Goal: Obtain resource: Obtain resource

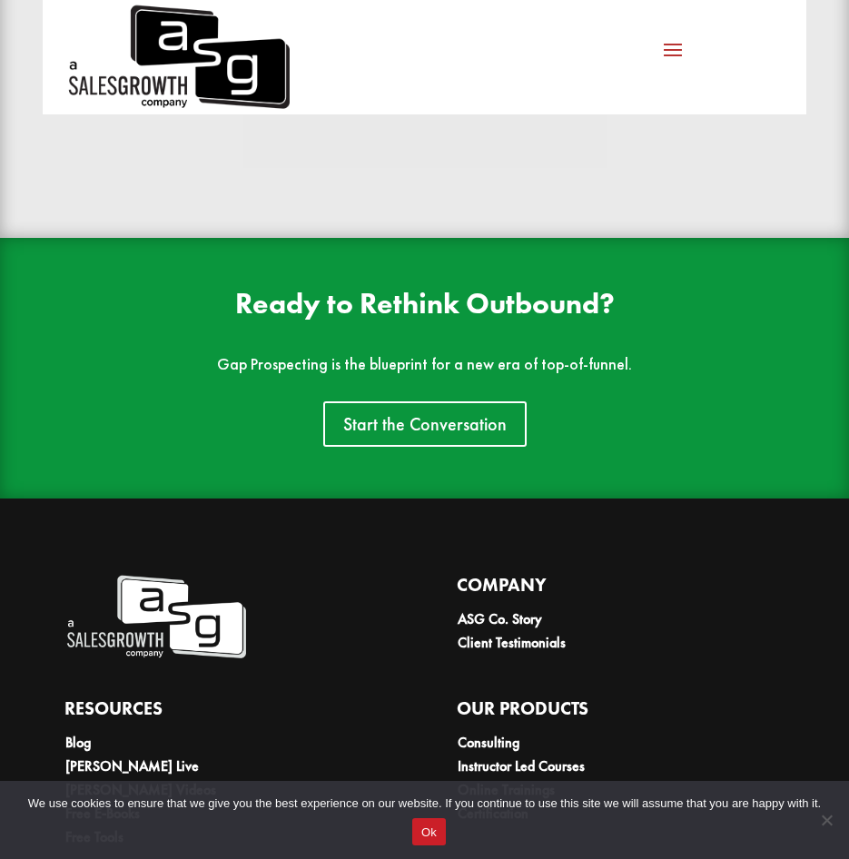
scroll to position [7214, 0]
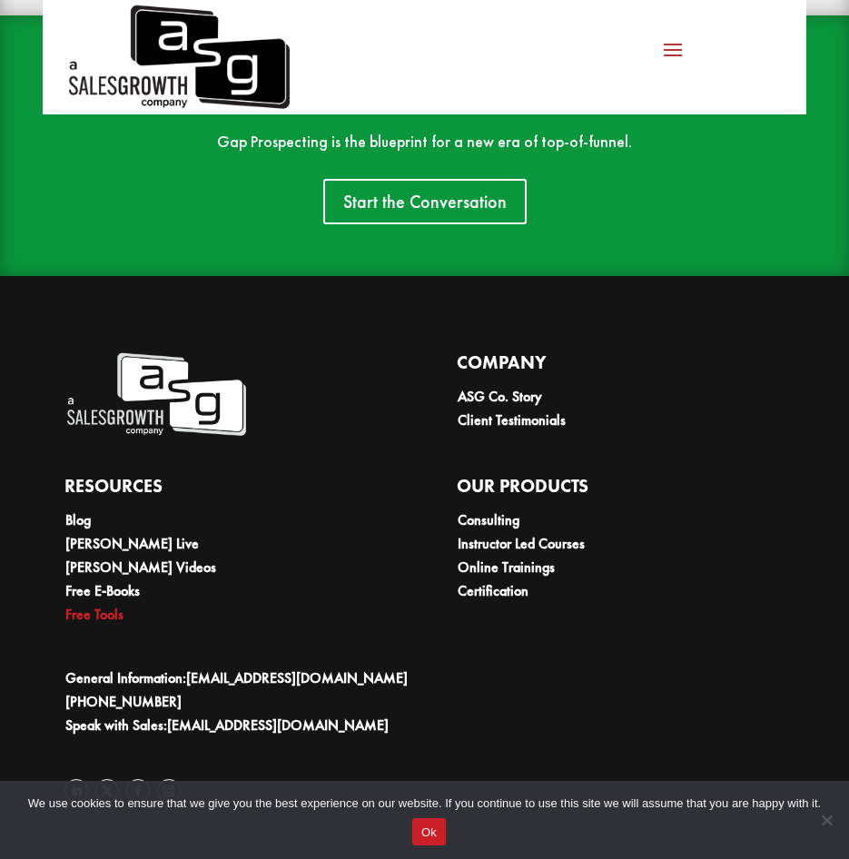
click at [107, 605] on link "Free Tools" at bounding box center [94, 614] width 58 height 19
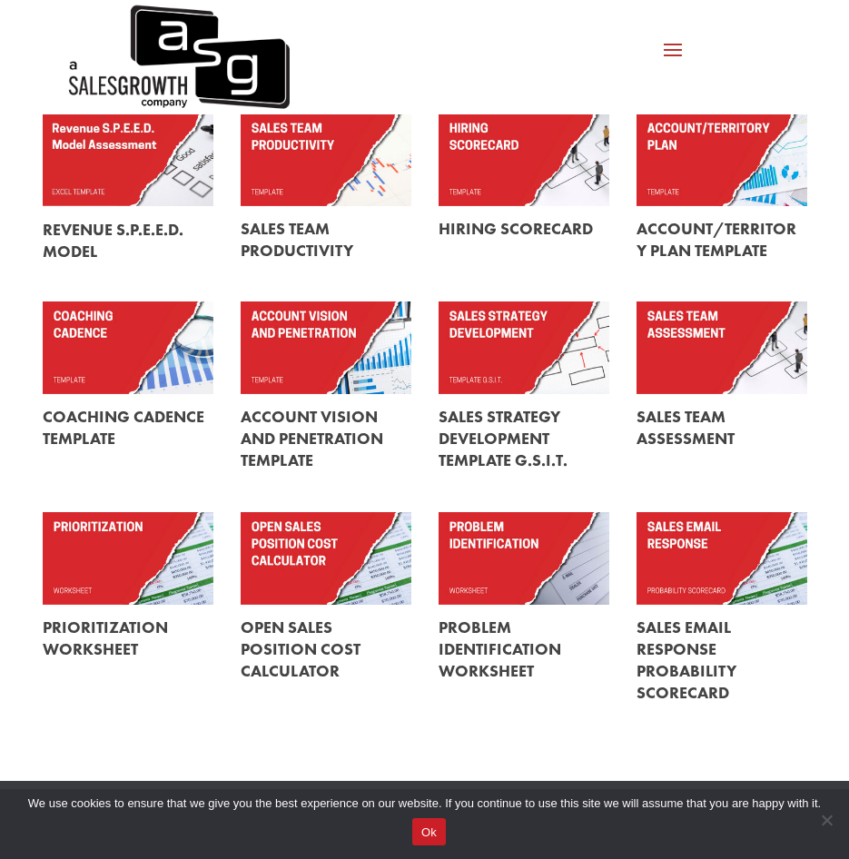
scroll to position [272, 0]
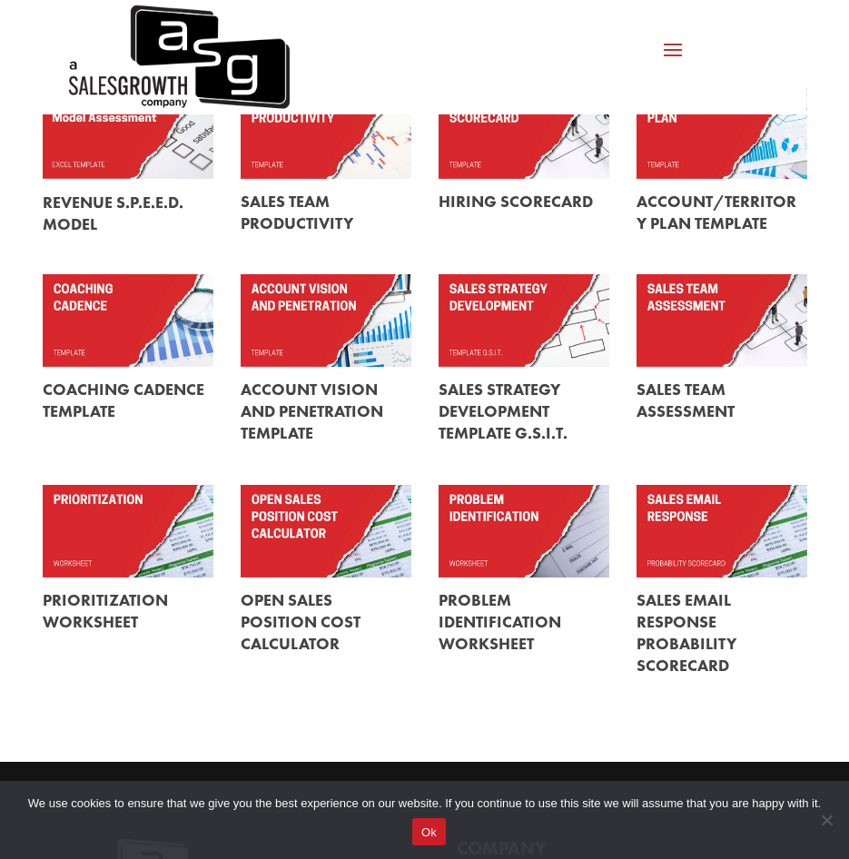
click at [683, 557] on link at bounding box center [721, 531] width 171 height 93
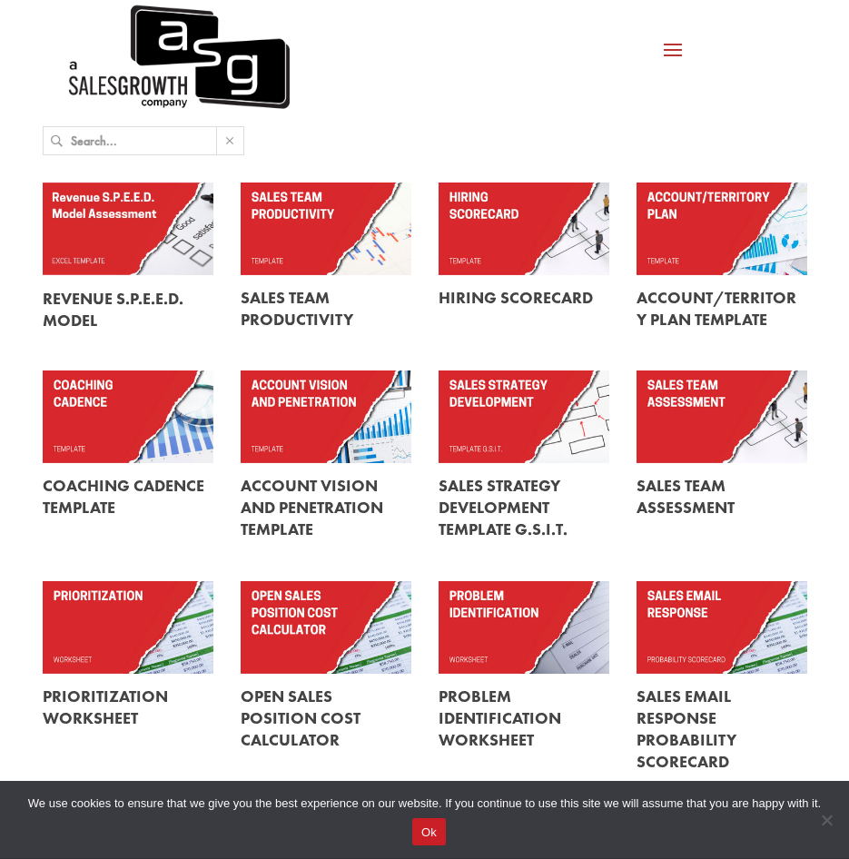
scroll to position [182, 0]
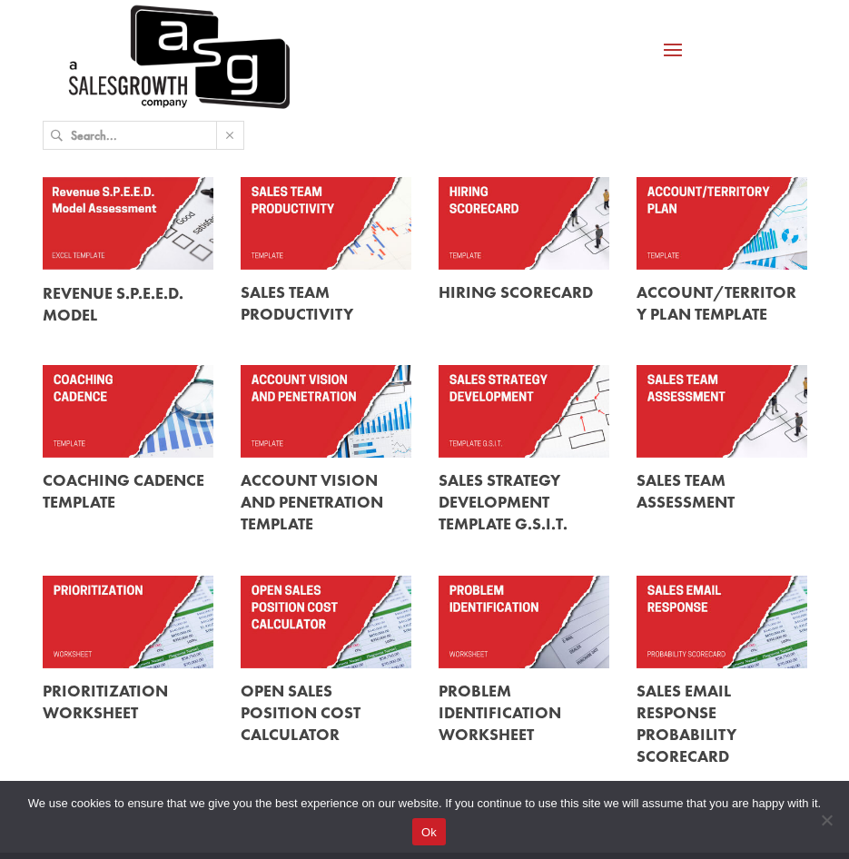
click at [715, 239] on link at bounding box center [721, 223] width 171 height 93
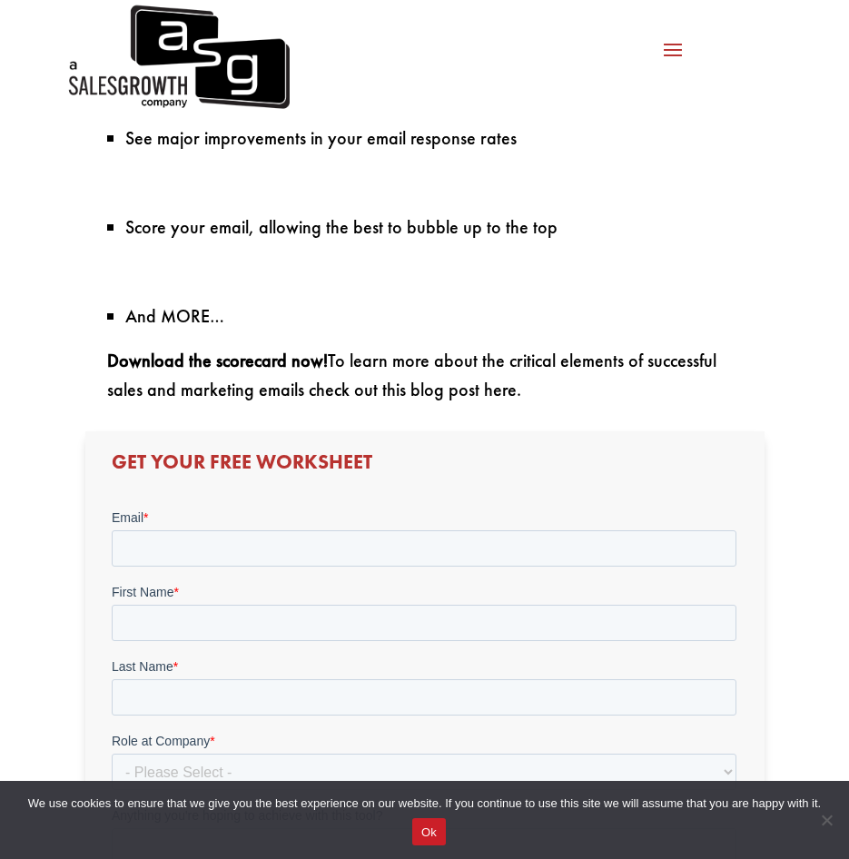
scroll to position [1090, 0]
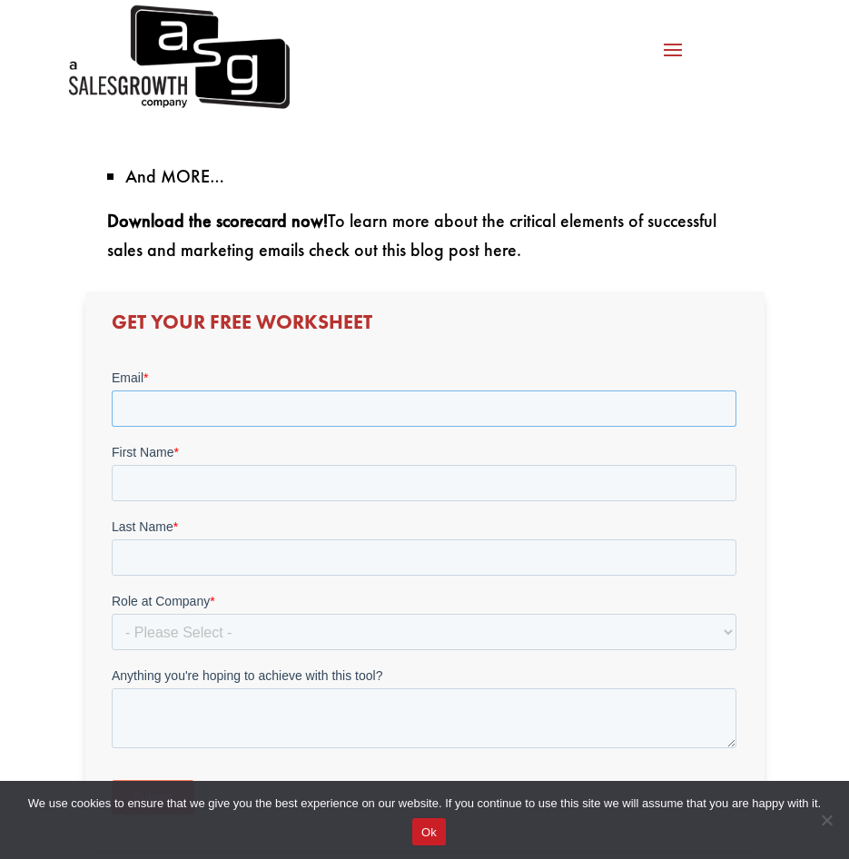
click at [198, 401] on input "Email *" at bounding box center [424, 408] width 625 height 36
type input "scott.colagrossi@championsafe.com"
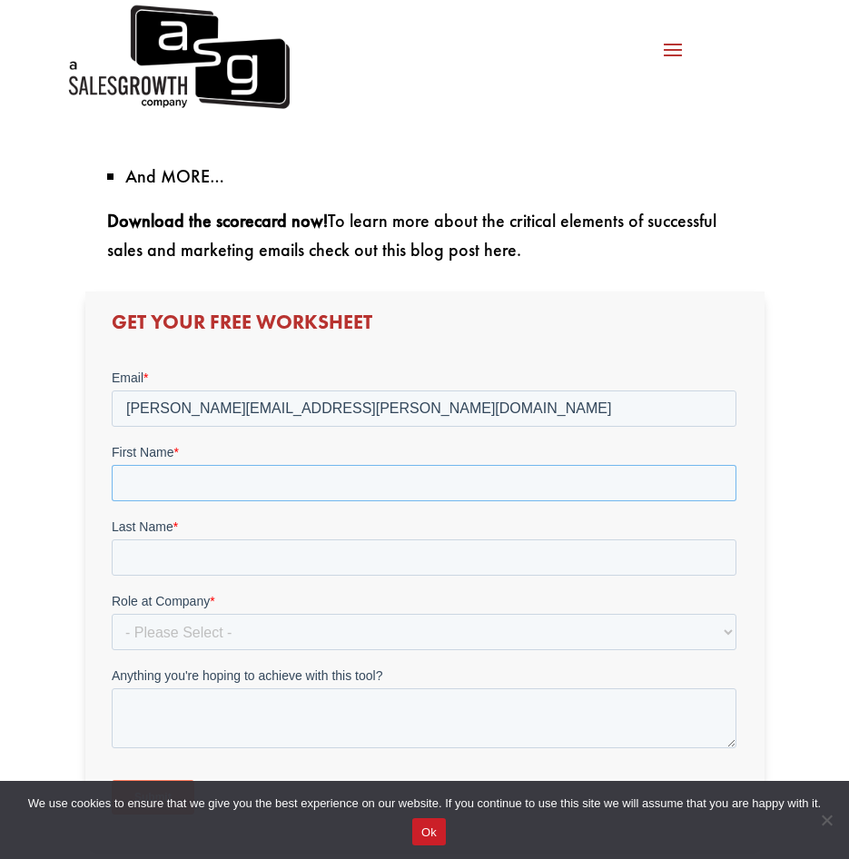
click at [186, 474] on input "First Name *" at bounding box center [424, 482] width 625 height 36
type input "Scott"
click at [174, 543] on input "Last Name *" at bounding box center [424, 556] width 625 height 36
type input "Colagrossi"
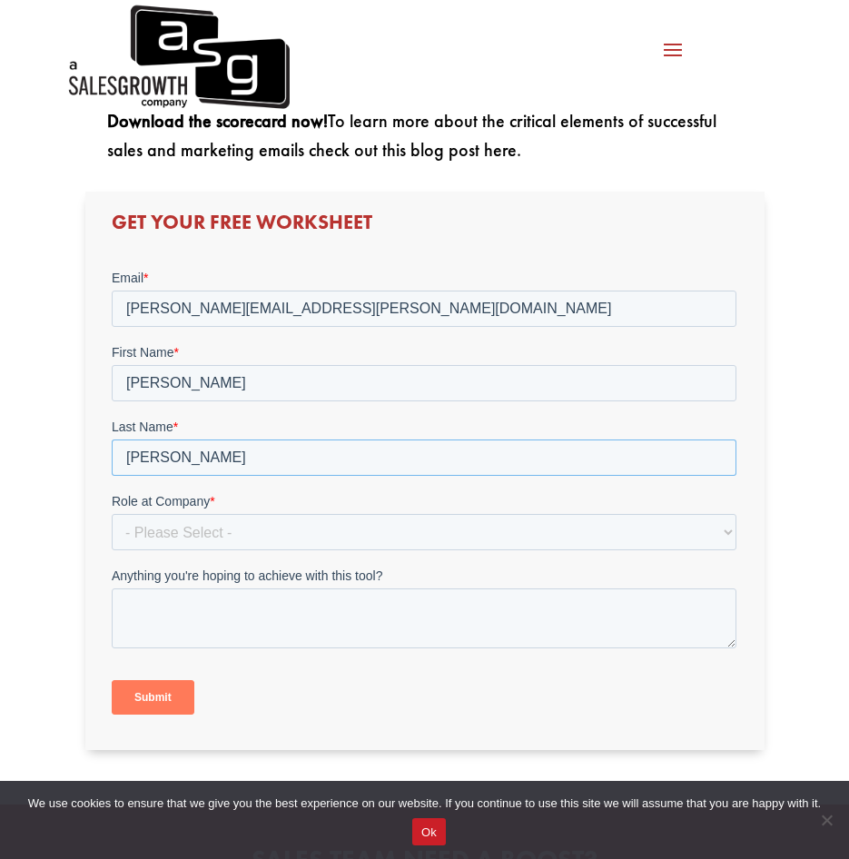
scroll to position [1362, 0]
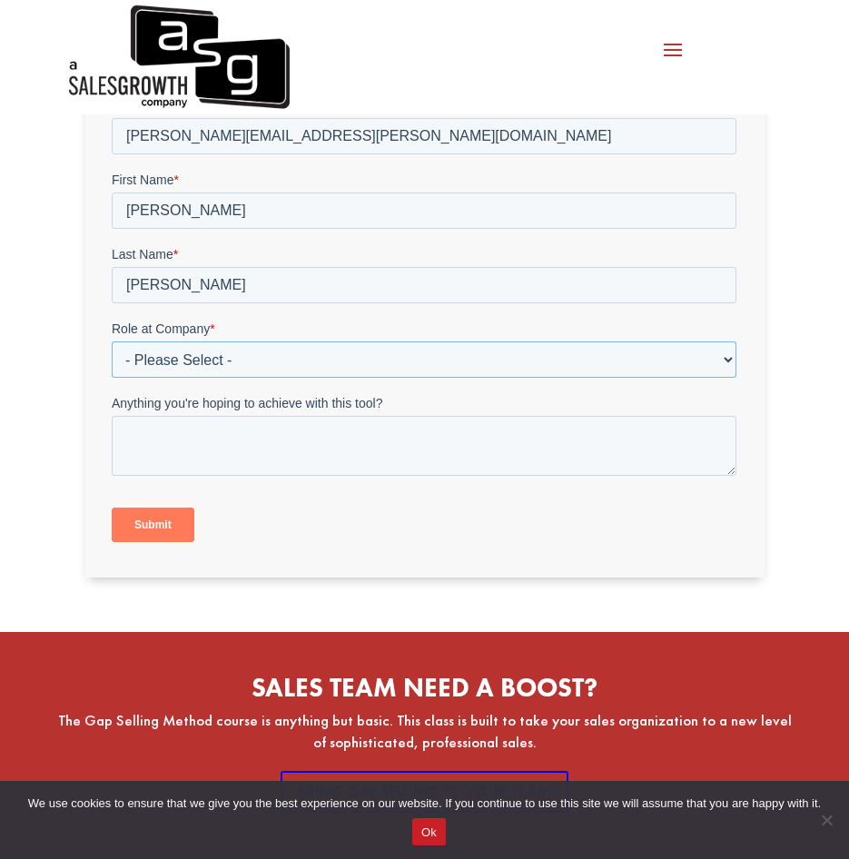
click at [192, 362] on select "- Please Select - C-Level (CRO, CSO, etc) Senior Leadership (VP of Sales, VP of…" at bounding box center [424, 358] width 625 height 36
select select "Director/Manager (Sales Director, Regional Sales Manager, etc)"
click at [112, 340] on select "- Please Select - C-Level (CRO, CSO, etc) Senior Leadership (VP of Sales, VP of…" at bounding box center [424, 358] width 625 height 36
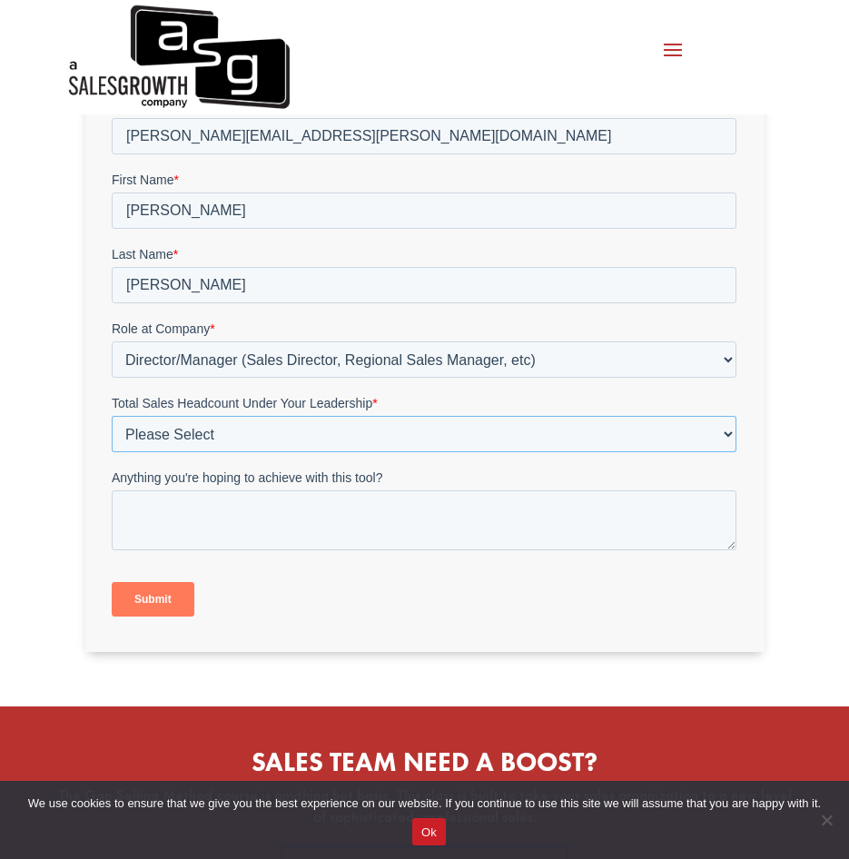
click at [182, 437] on select "Please Select Just Me 1-9 10-19 20-49 50-99 100+" at bounding box center [424, 433] width 625 height 36
select select "Just Me"
click at [112, 415] on select "Please Select Just Me 1-9 10-19 20-49 50-99 100+" at bounding box center [424, 433] width 625 height 36
click at [188, 518] on textarea "Anything you're hoping to achieve with this tool?" at bounding box center [424, 519] width 625 height 60
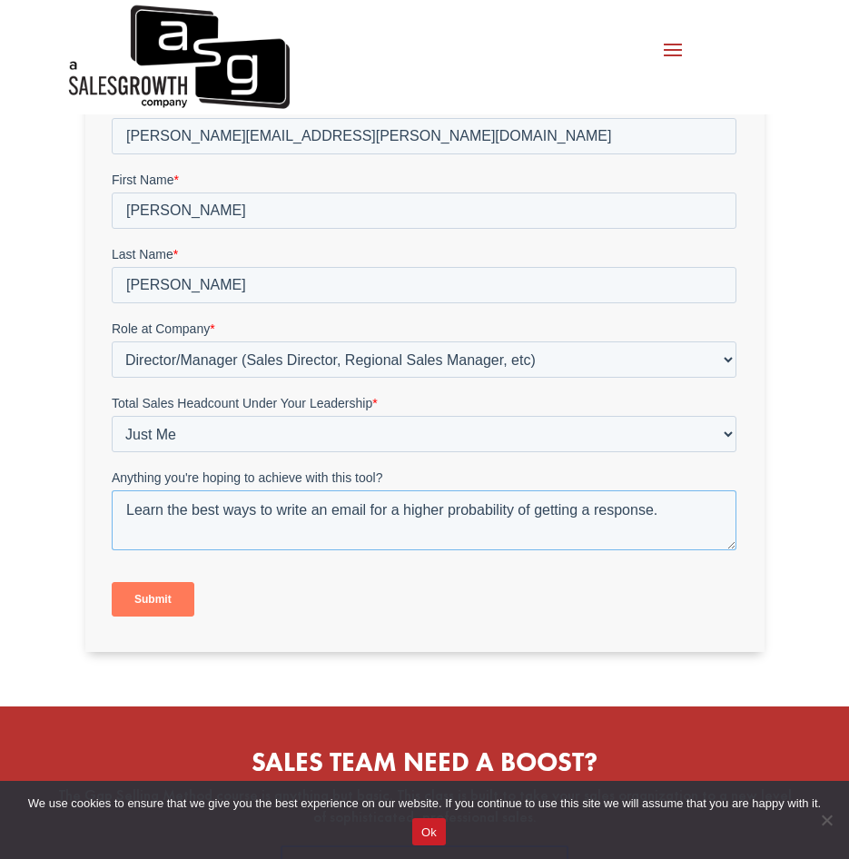
type textarea "Learn the best ways to write an email for a higher probability of getting a res…"
click at [143, 593] on input "Submit" at bounding box center [153, 598] width 83 height 35
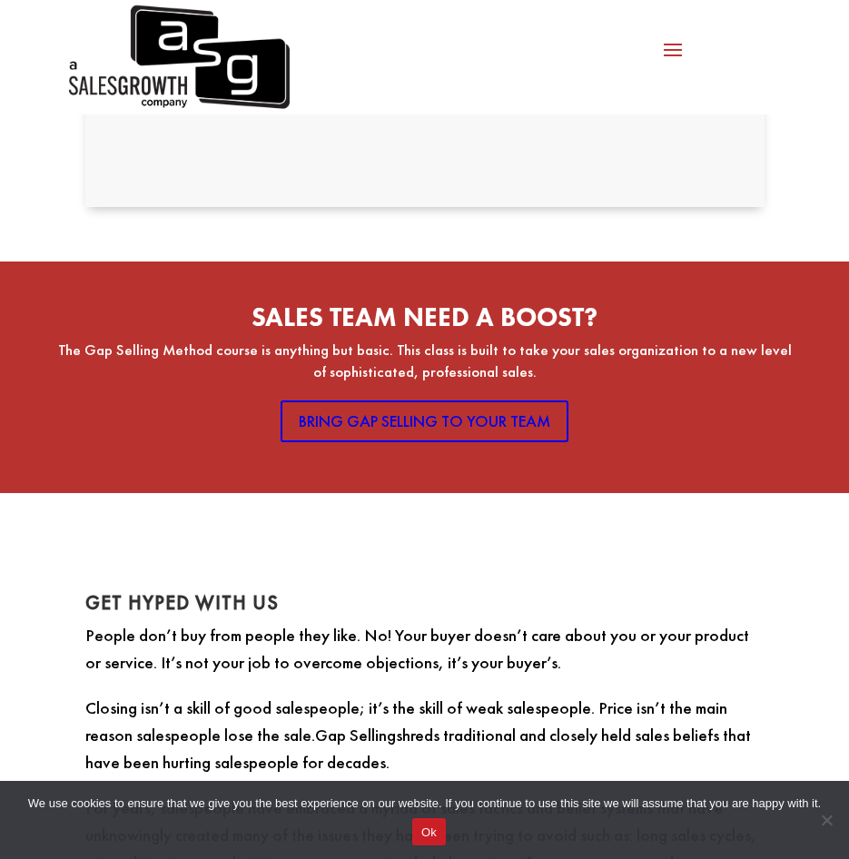
click at [442, 832] on button "Ok" at bounding box center [429, 831] width 34 height 27
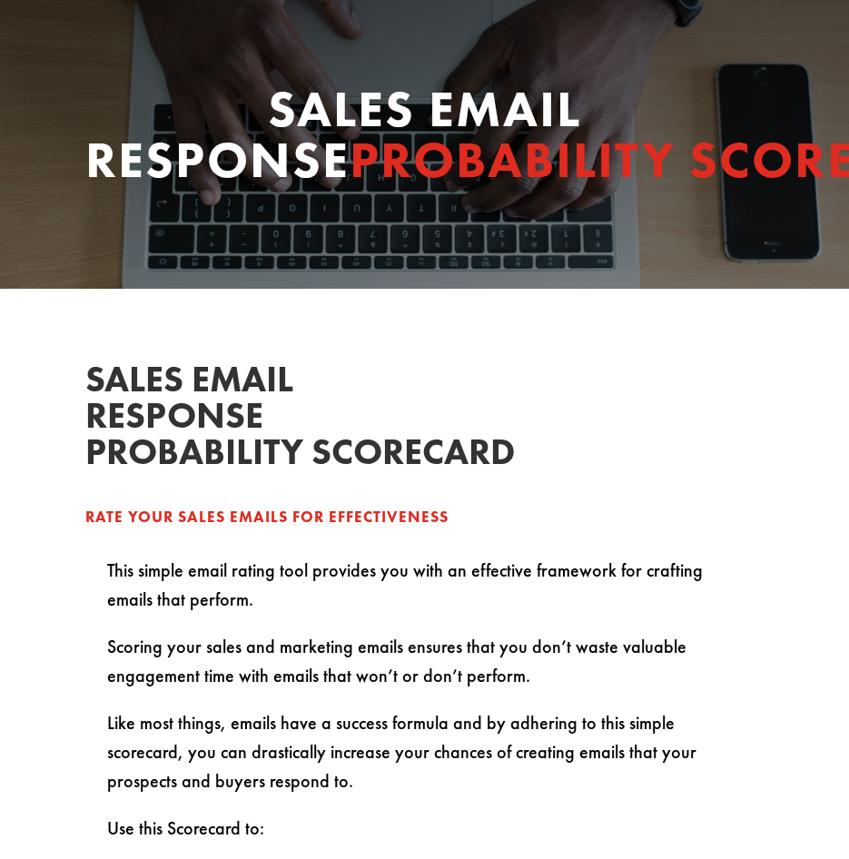
scroll to position [0, 0]
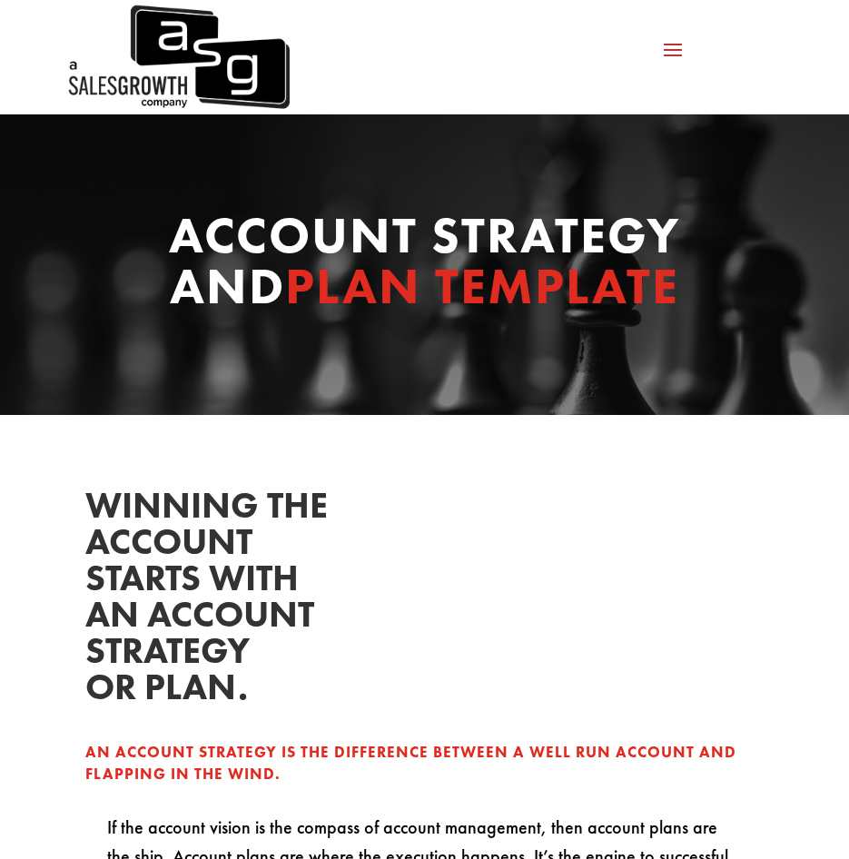
select select "Director/Manager (Sales Director, Regional Sales Manager, etc)"
select select "Just Me"
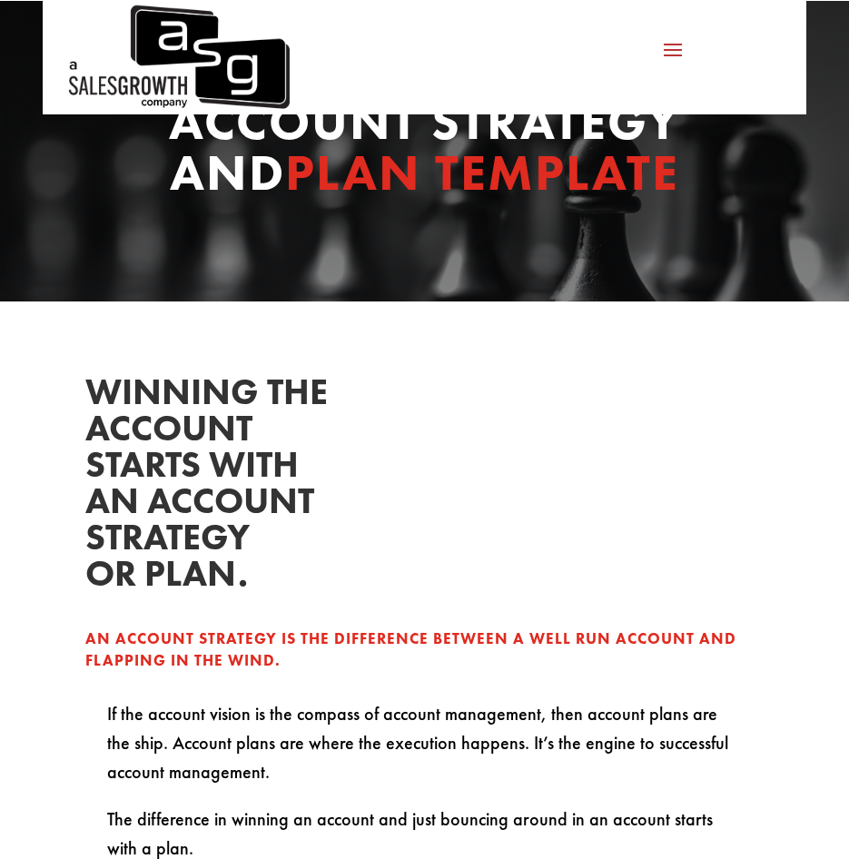
scroll to position [363, 0]
